Goal: Information Seeking & Learning: Learn about a topic

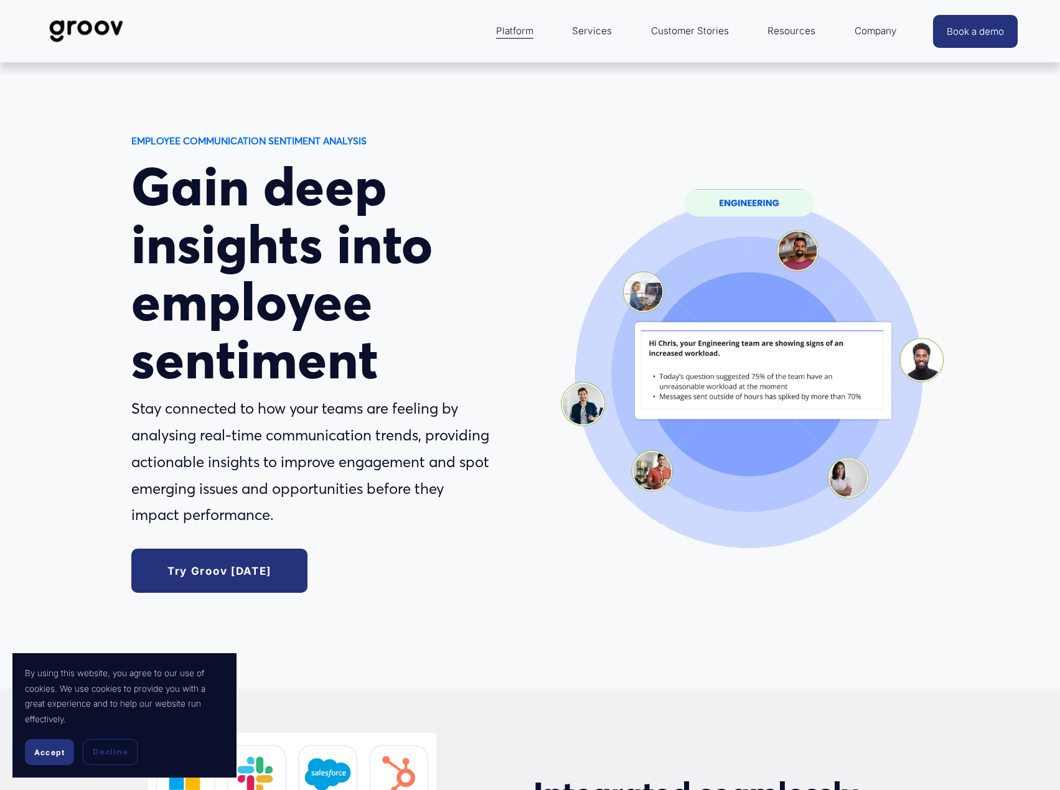
click at [96, 24] on img at bounding box center [86, 31] width 88 height 41
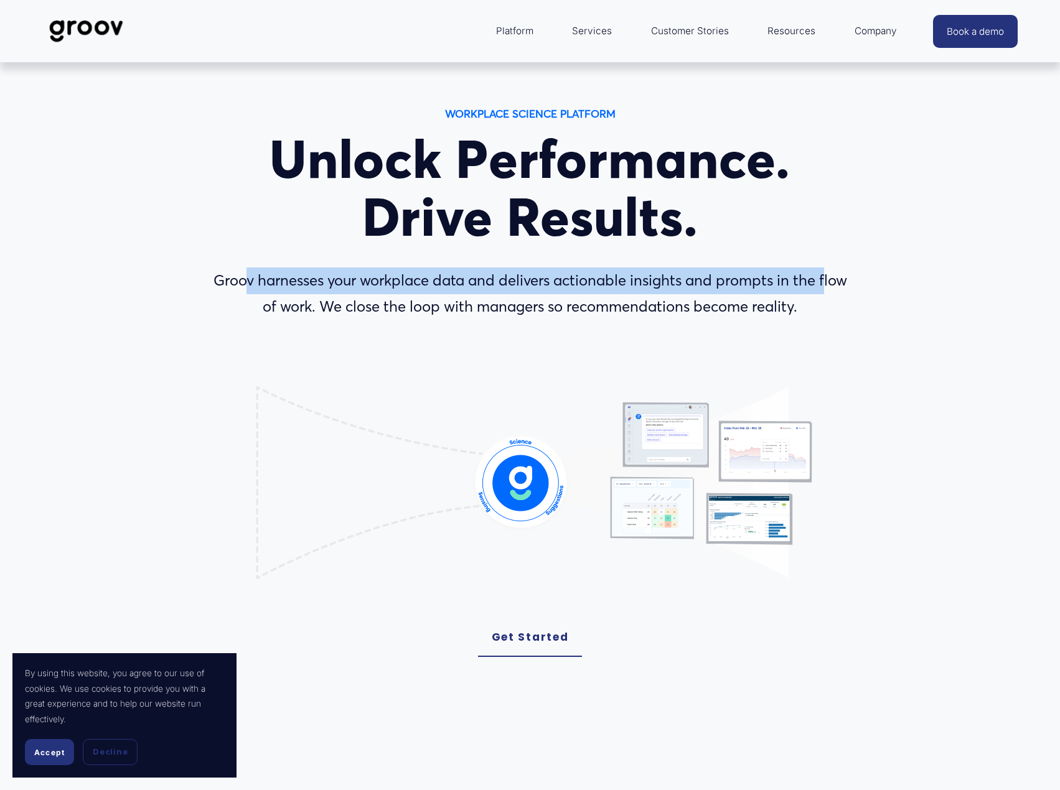
drag, startPoint x: 242, startPoint y: 281, endPoint x: 826, endPoint y: 288, distance: 583.6
click at [826, 288] on p "Groov harnesses your workplace data and delivers actionable insights and prompt…" at bounding box center [530, 295] width 651 height 54
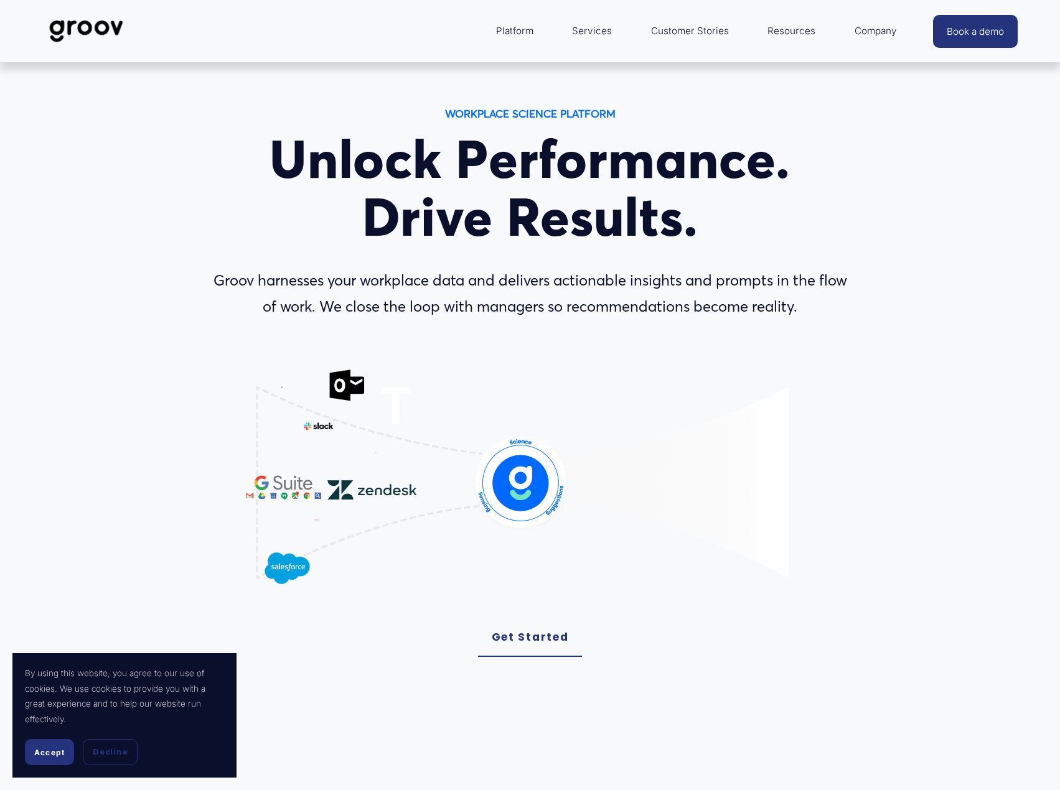
drag, startPoint x: 801, startPoint y: 315, endPoint x: 345, endPoint y: 313, distance: 456.7
click at [345, 313] on p "Groov harnesses your workplace data and delivers actionable insights and prompt…" at bounding box center [530, 295] width 651 height 54
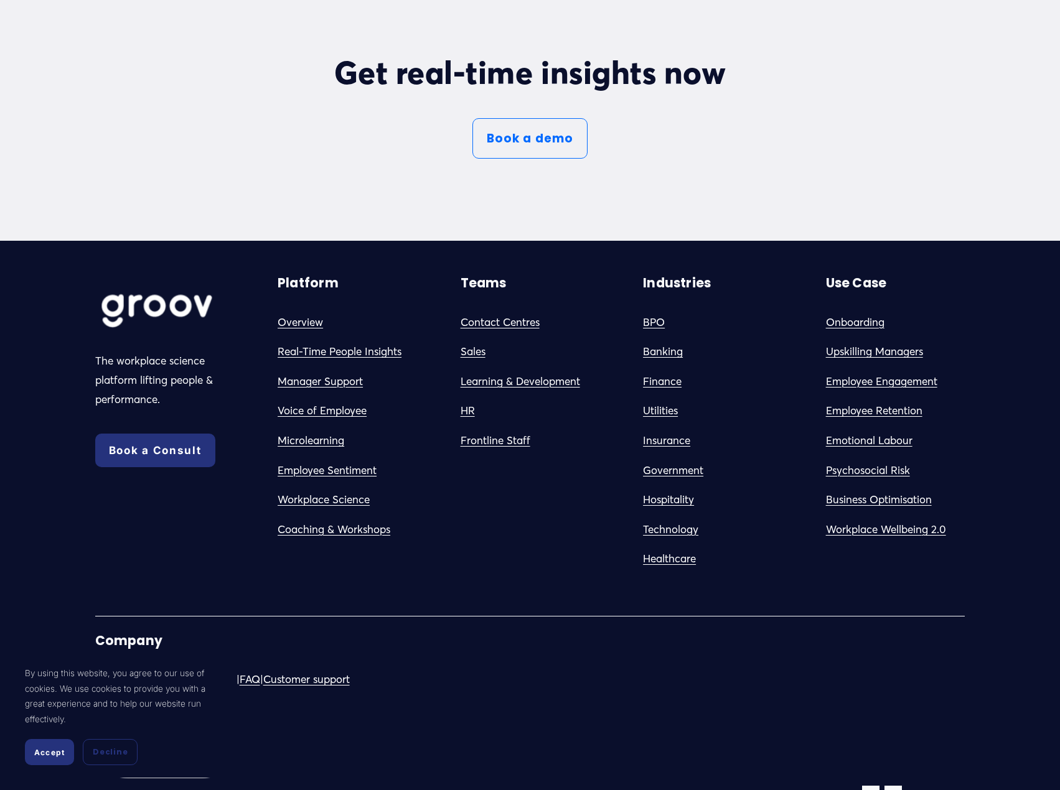
scroll to position [7149, 0]
